Goal: Use online tool/utility: Utilize a website feature to perform a specific function

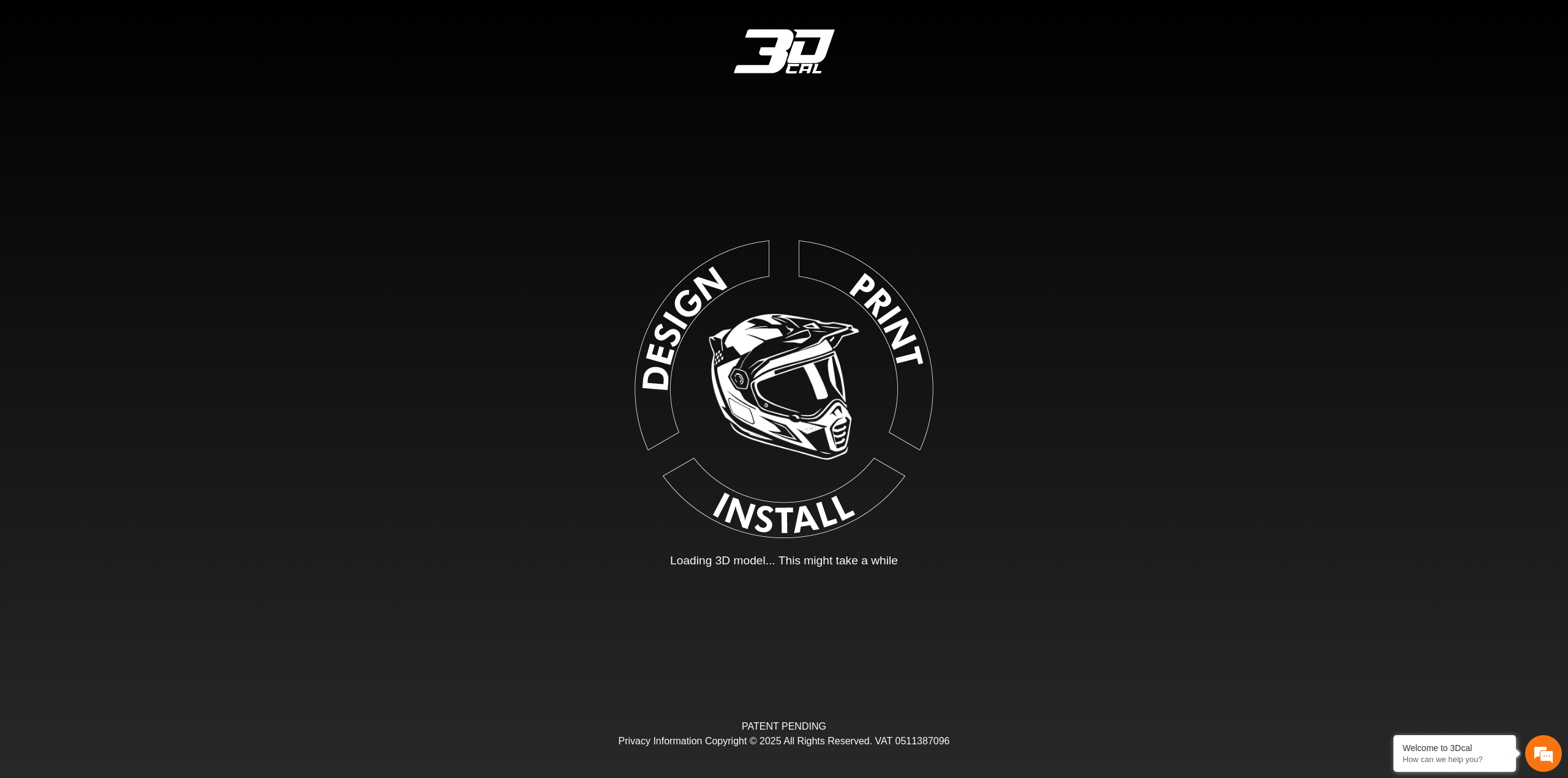
type input "*"
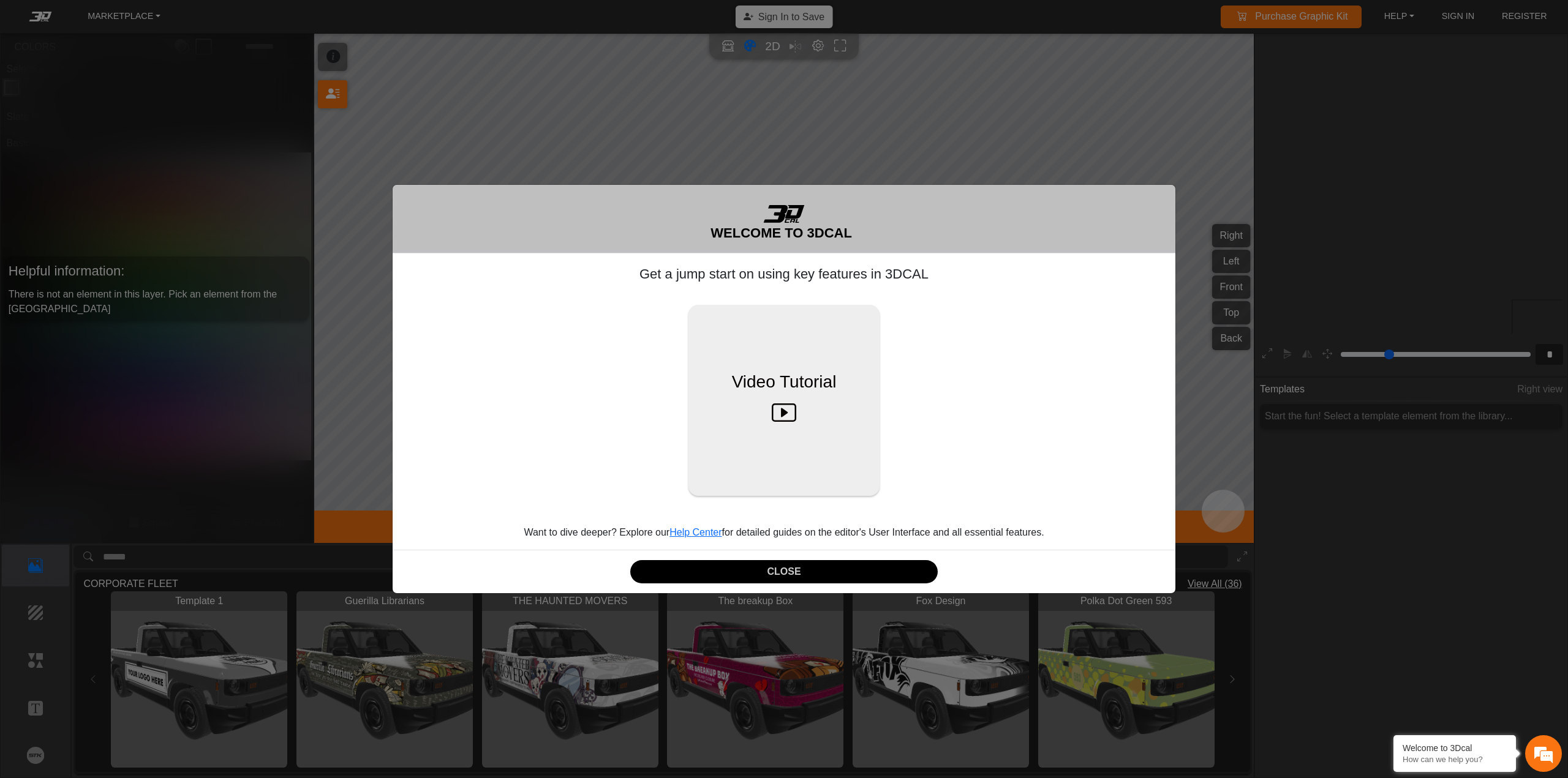
scroll to position [233, 225]
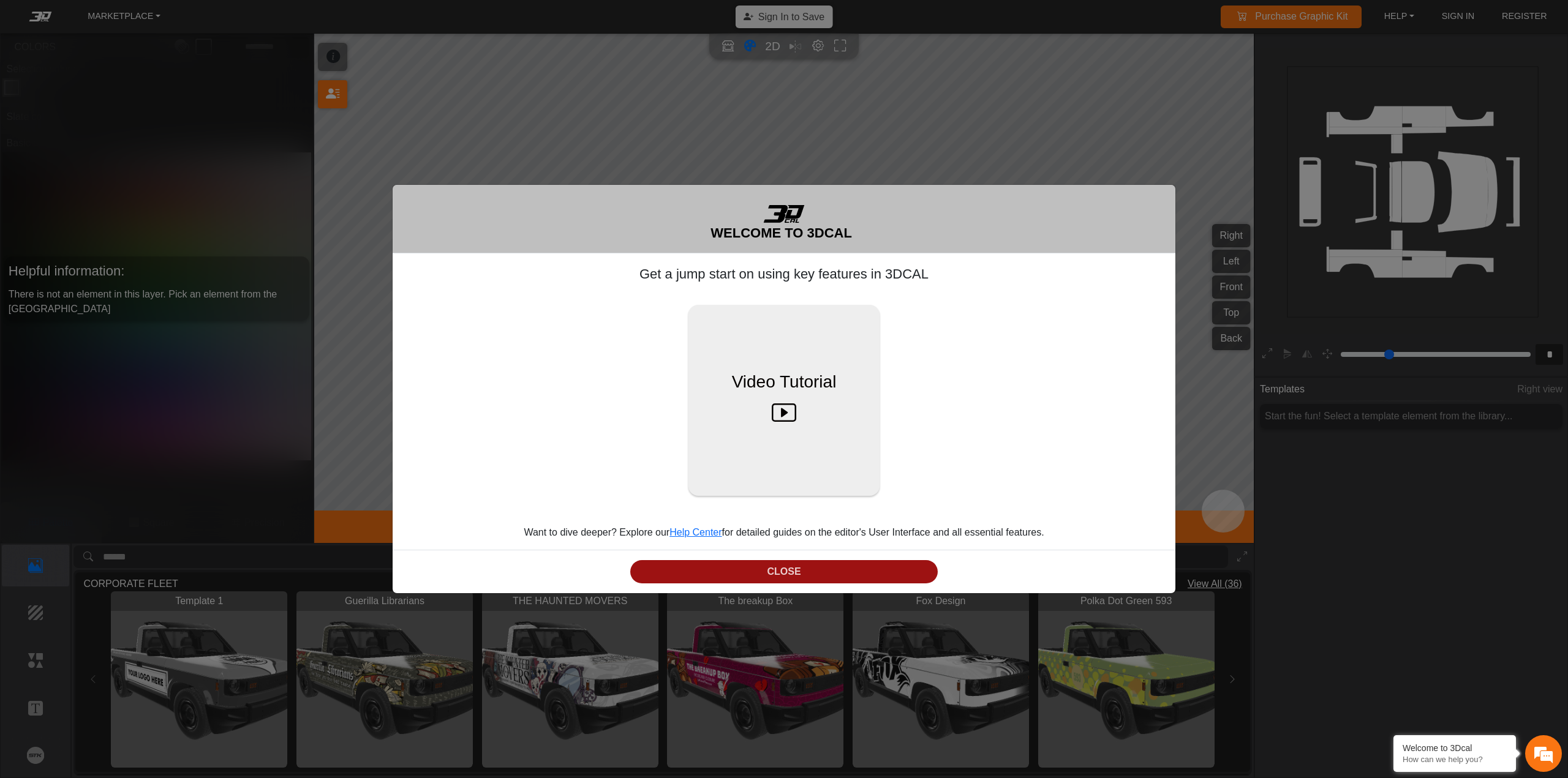
click at [752, 574] on button "CLOSE" at bounding box center [784, 572] width 307 height 24
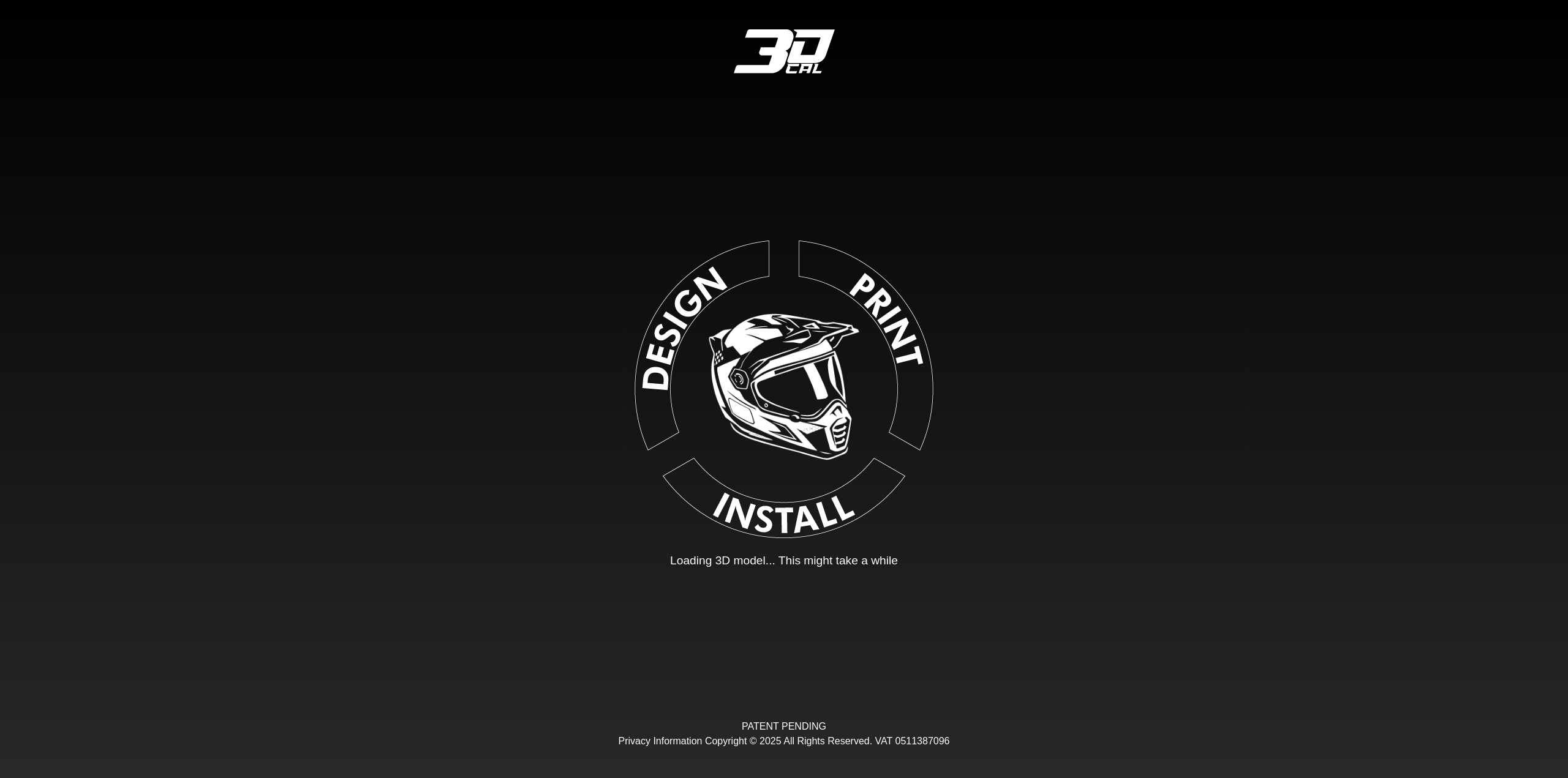
type input "*"
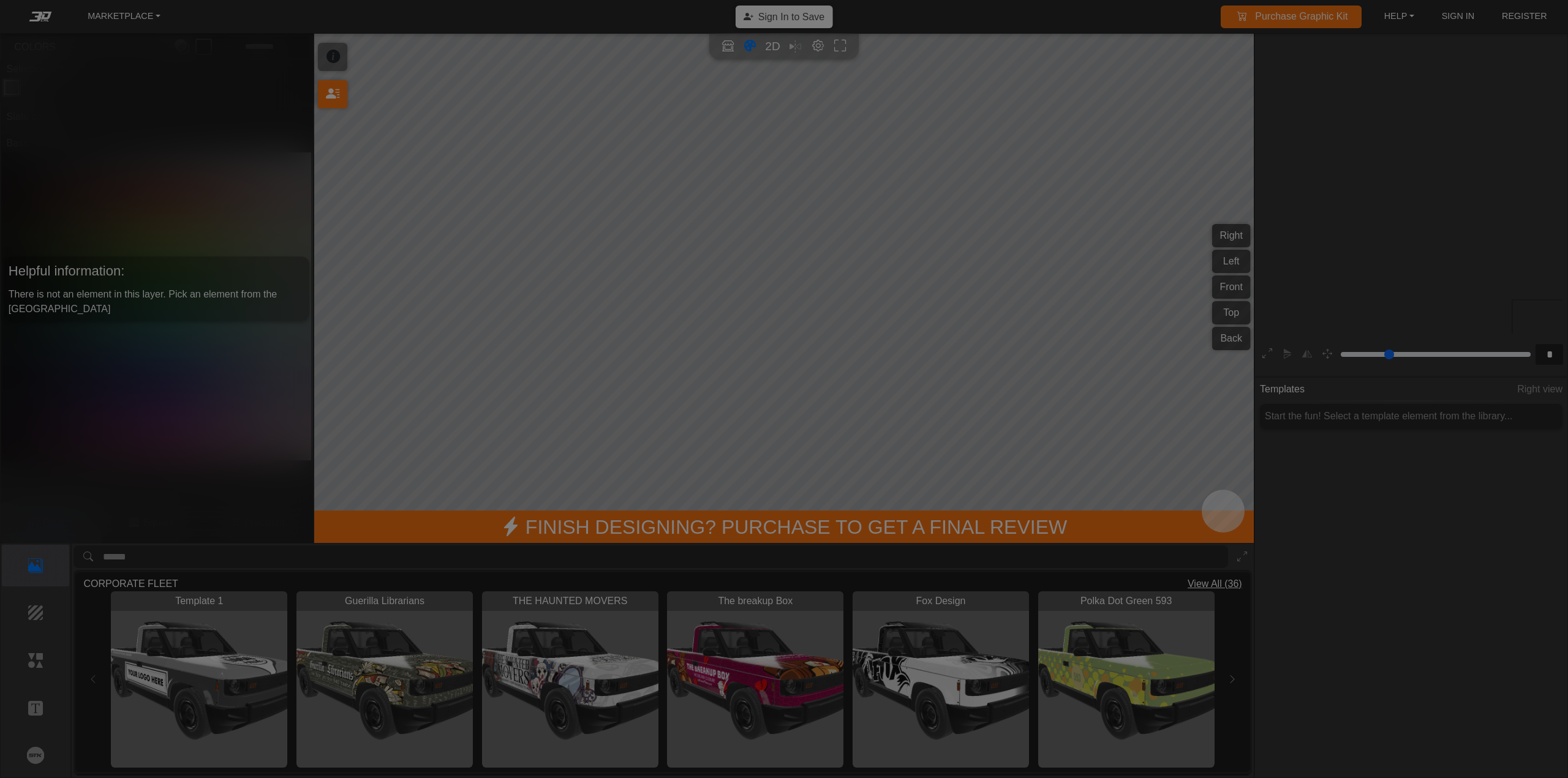
scroll to position [233, 225]
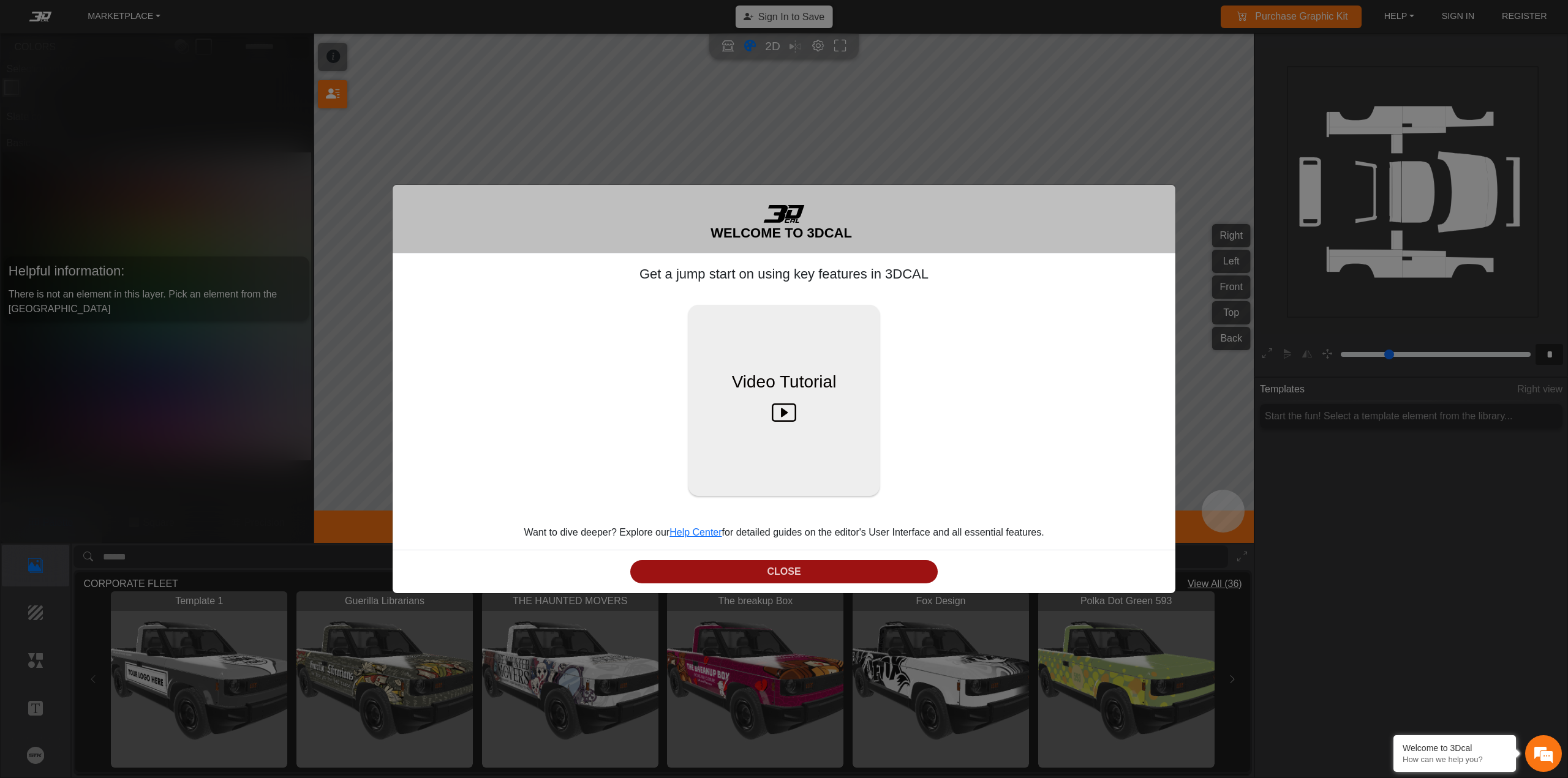
drag, startPoint x: 884, startPoint y: 577, endPoint x: 874, endPoint y: 574, distance: 10.4
click at [883, 577] on button "CLOSE" at bounding box center [784, 572] width 307 height 24
